Goal: Find specific page/section

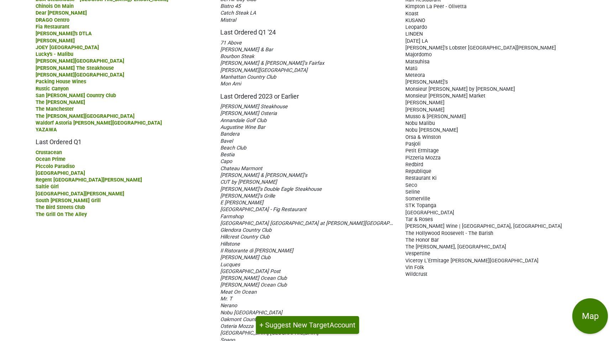
scroll to position [355, 0]
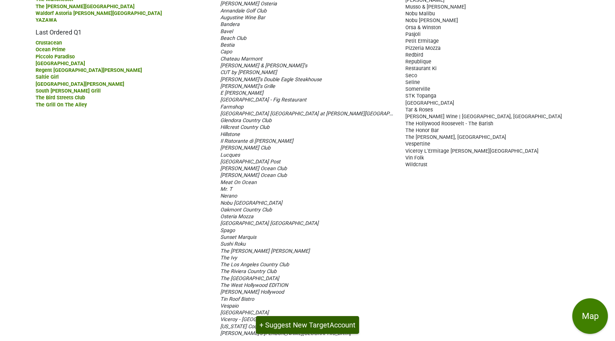
click at [301, 322] on button "+ Suggest New Target Account" at bounding box center [307, 325] width 103 height 18
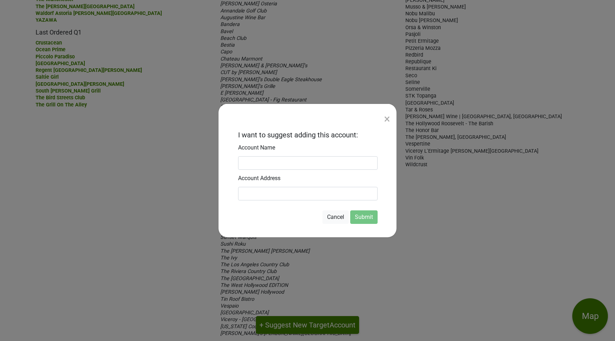
click at [387, 118] on div "×" at bounding box center [387, 118] width 6 height 17
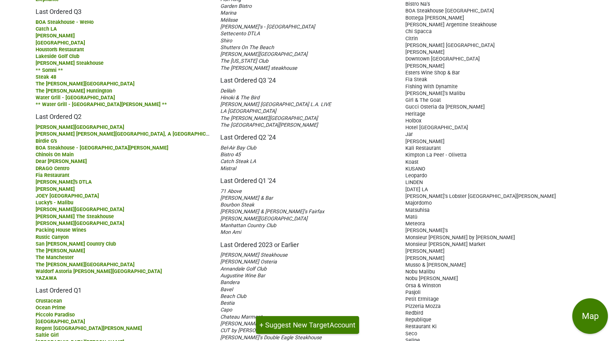
scroll to position [0, 0]
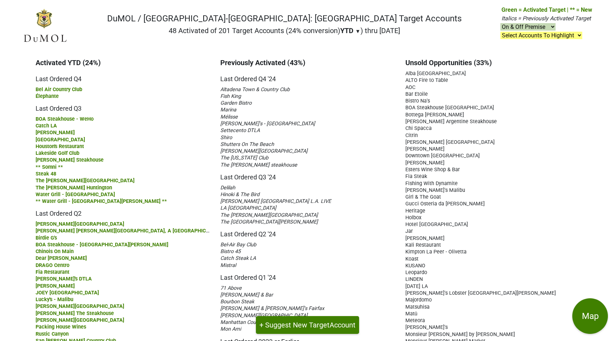
click at [428, 73] on span "Alba Los Angeles" at bounding box center [436, 73] width 61 height 6
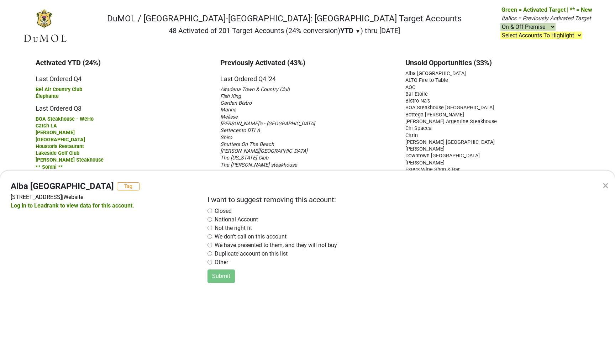
click at [333, 116] on div "× Alba Los Angeles Tag 8451 Melrose Ave, Los Angeles, CA 90069 | Website Log in…" at bounding box center [307, 170] width 615 height 341
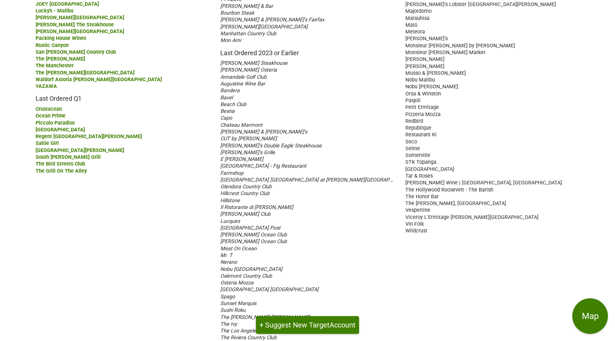
scroll to position [293, 0]
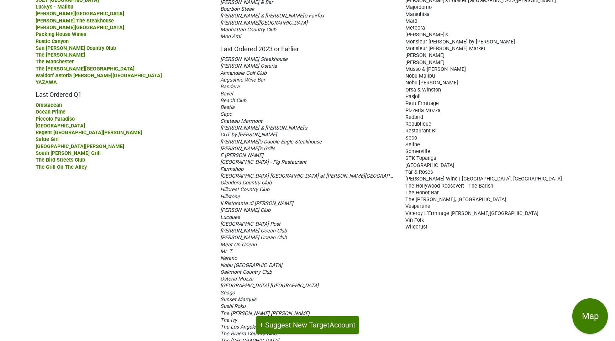
click at [235, 86] on span "Bandera" at bounding box center [229, 87] width 19 height 6
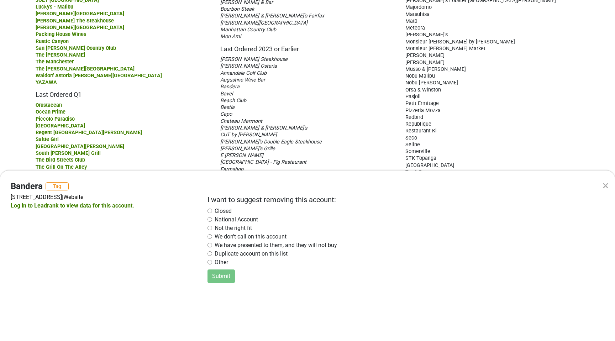
click at [607, 187] on div "×" at bounding box center [606, 185] width 6 height 17
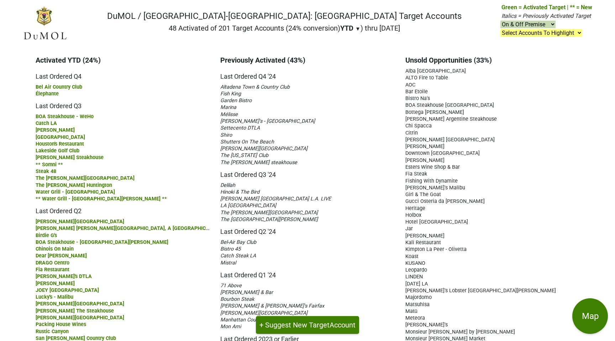
scroll to position [0, 0]
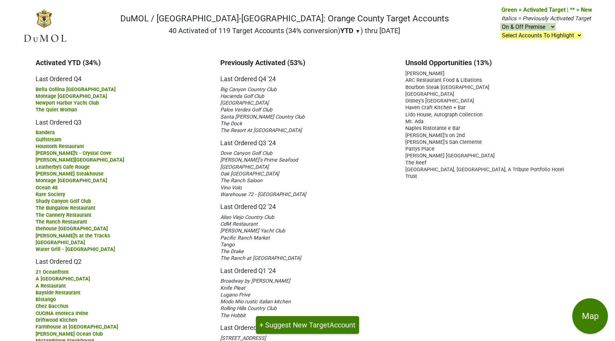
click at [274, 89] on span "Big Canyon Country Club" at bounding box center [248, 90] width 56 height 6
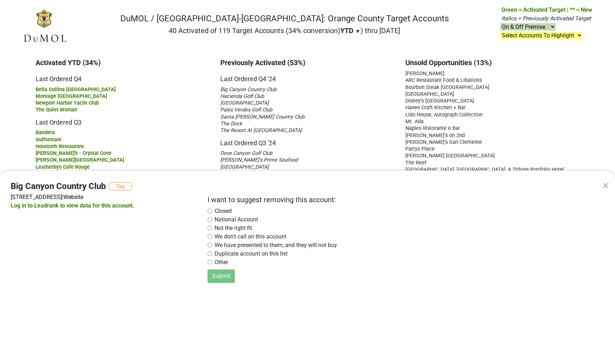
click at [210, 88] on div "× Big Canyon Country Club Tag [STREET_ADDRESS] | Website Log in to Leadrank to …" at bounding box center [307, 170] width 615 height 341
